Goal: Transaction & Acquisition: Purchase product/service

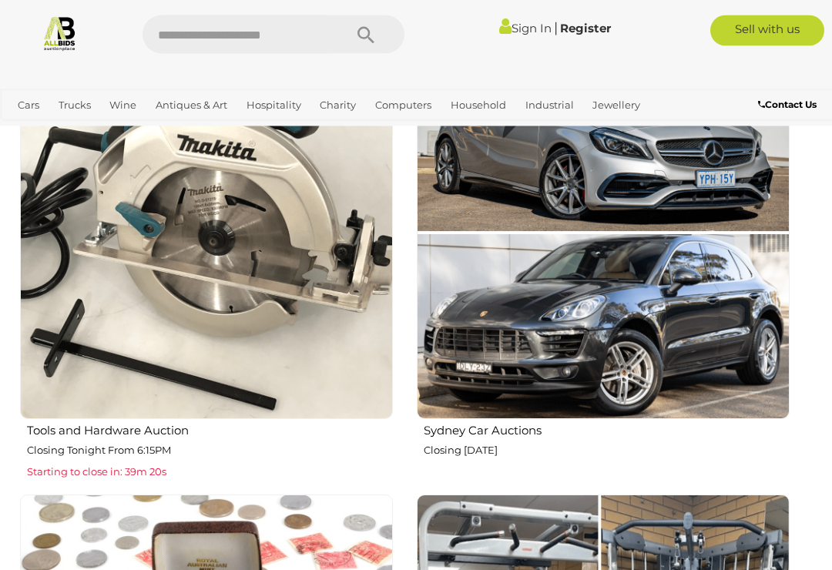
scroll to position [1384, 0]
click at [257, 288] on img at bounding box center [206, 232] width 373 height 373
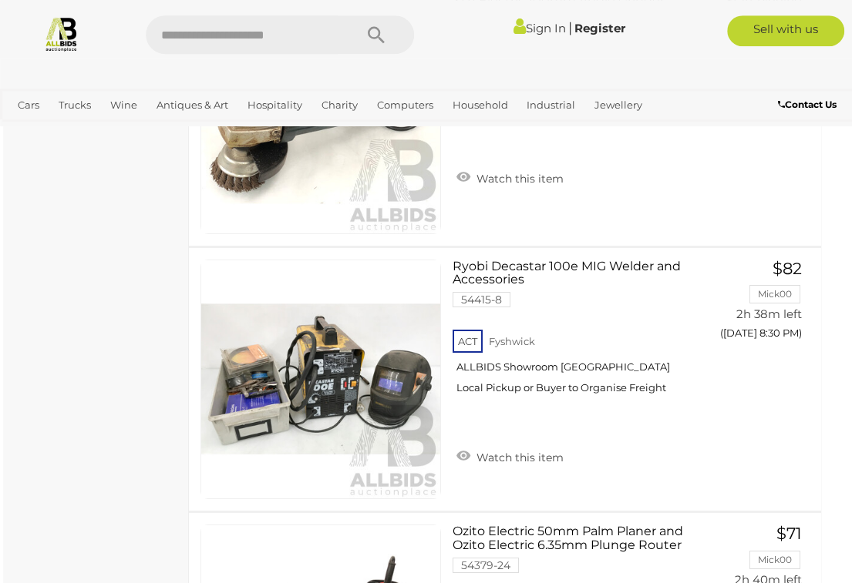
scroll to position [9818, 8]
click at [772, 365] on span "BID PAGE" at bounding box center [760, 365] width 58 height 15
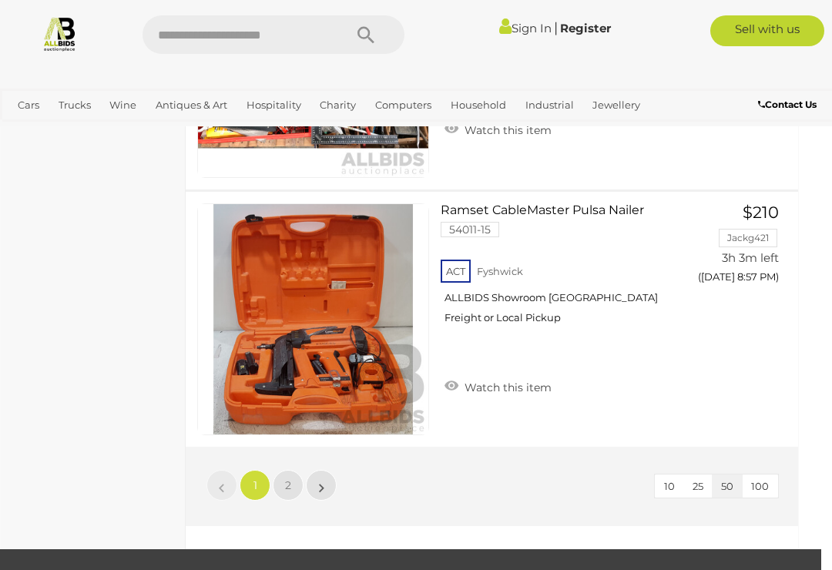
scroll to position [12672, 11]
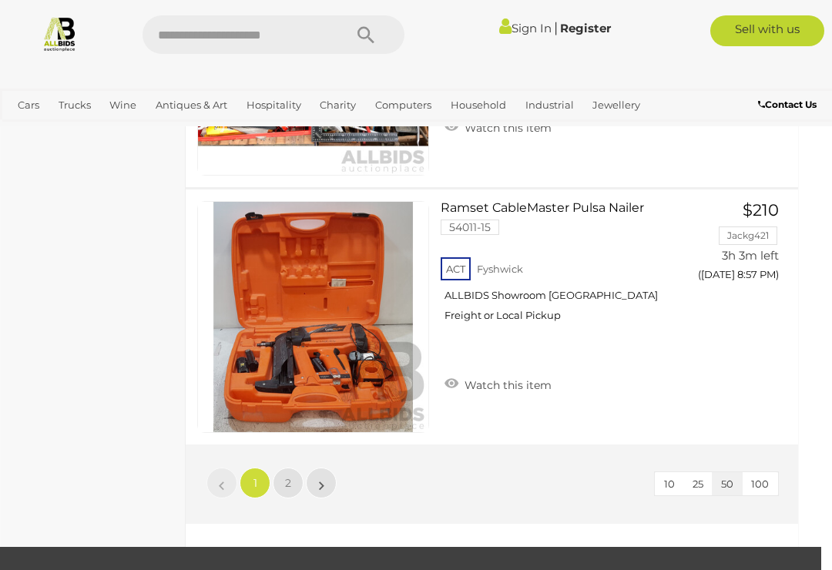
click at [288, 483] on span "2" at bounding box center [288, 483] width 6 height 14
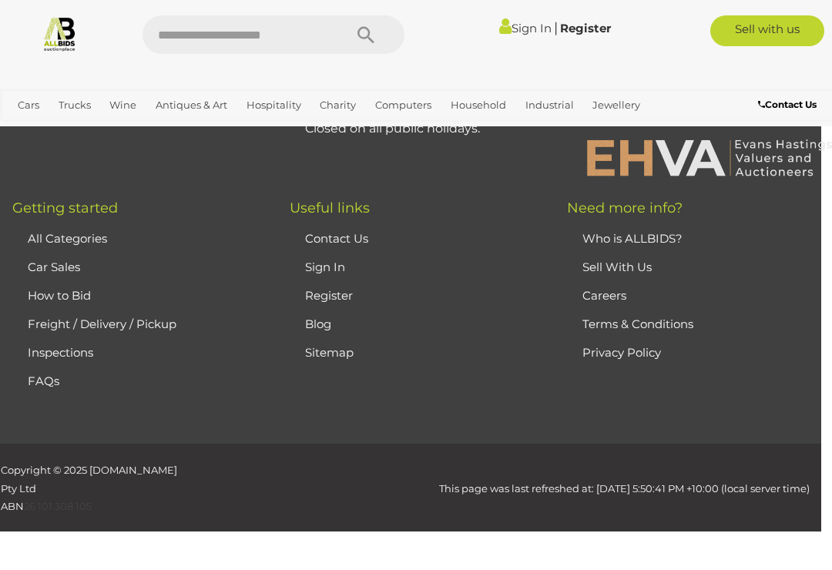
scroll to position [80, 0]
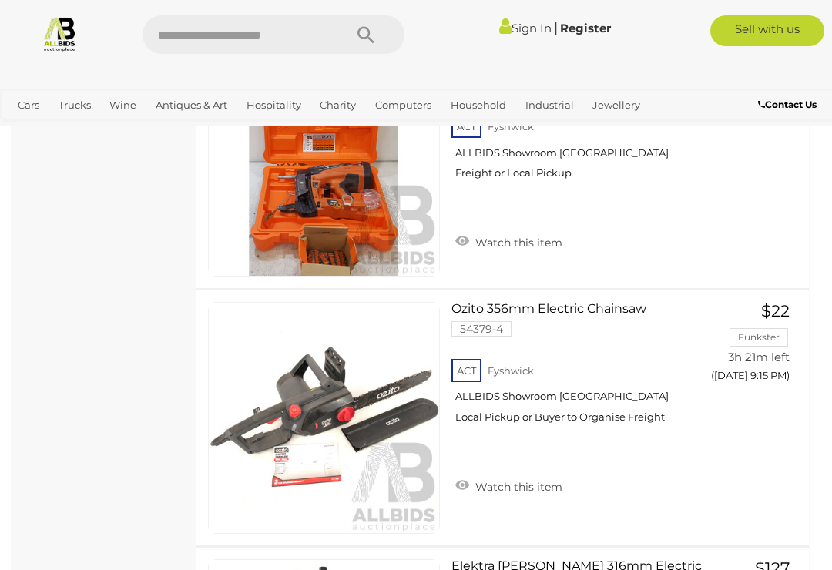
scroll to position [1749, 0]
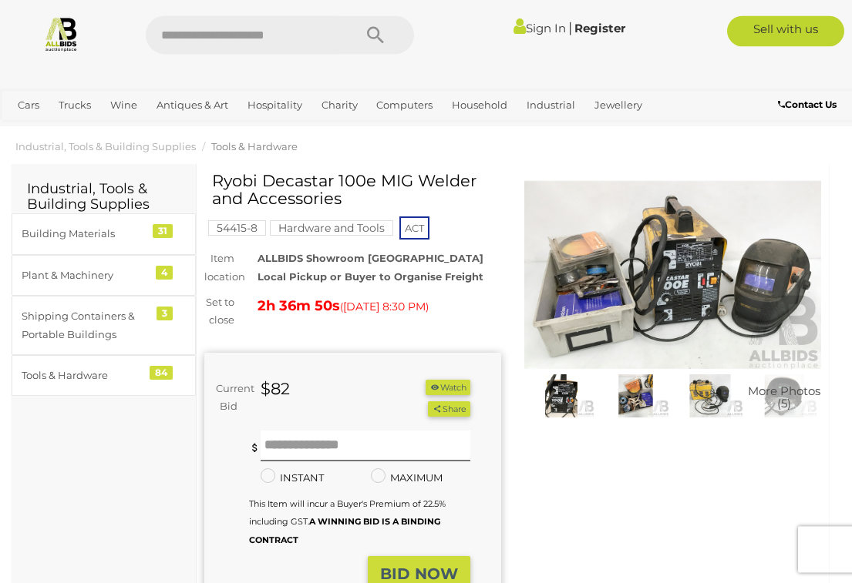
scroll to position [15, 0]
click at [636, 314] on img at bounding box center [672, 275] width 297 height 191
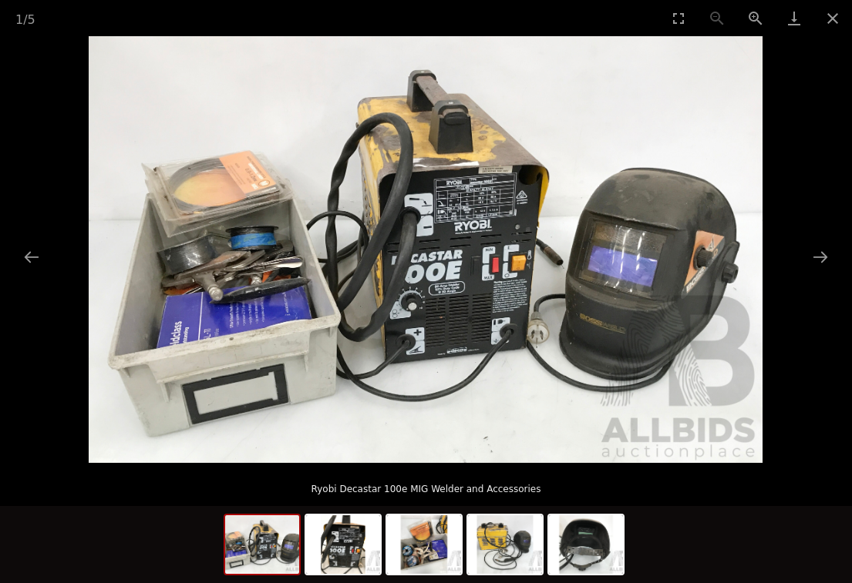
click at [360, 546] on img at bounding box center [343, 545] width 74 height 59
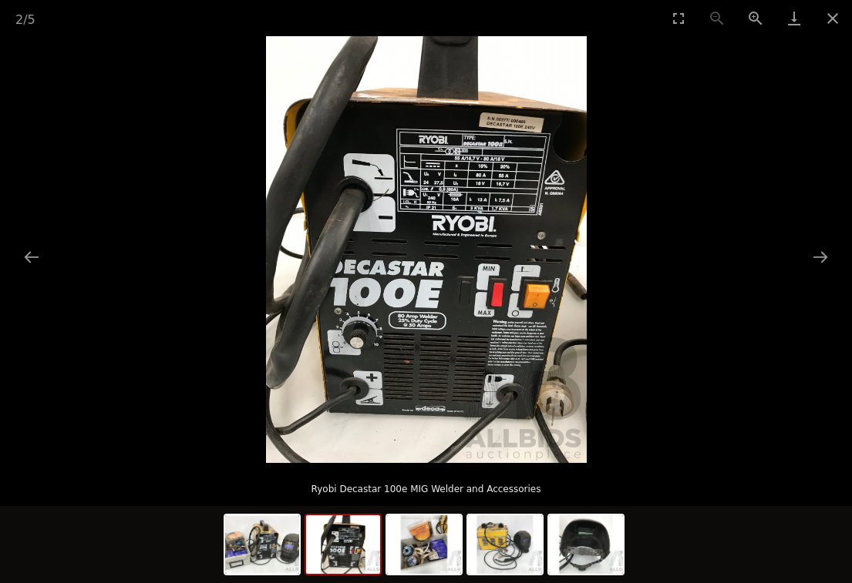
click at [374, 550] on img at bounding box center [343, 545] width 74 height 59
click at [377, 556] on img at bounding box center [343, 545] width 74 height 59
click at [434, 555] on img at bounding box center [424, 545] width 74 height 59
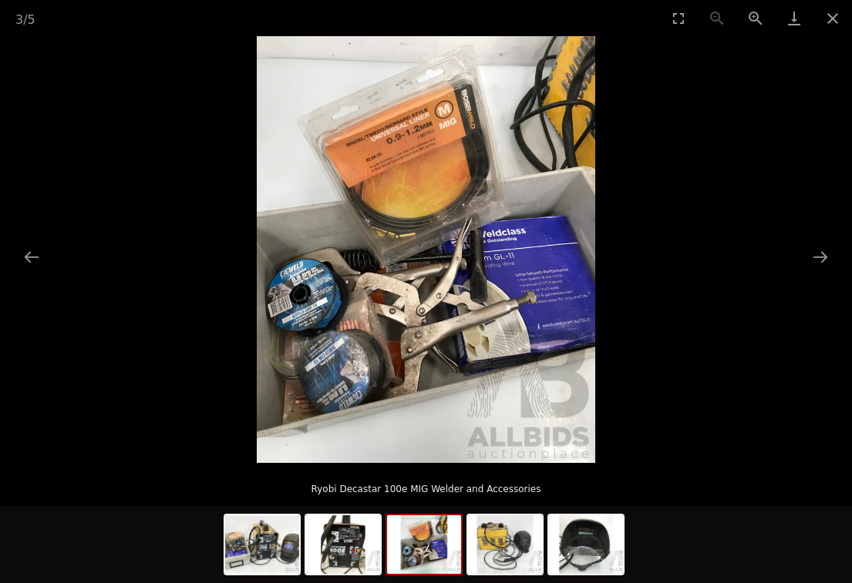
click at [841, 20] on button "Close gallery" at bounding box center [832, 18] width 39 height 36
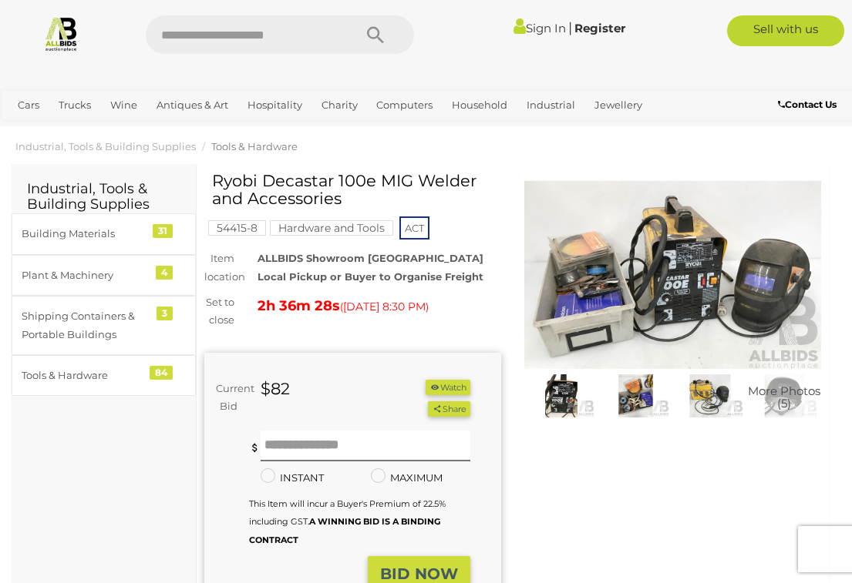
scroll to position [14, 0]
